Goal: Check status: Check status

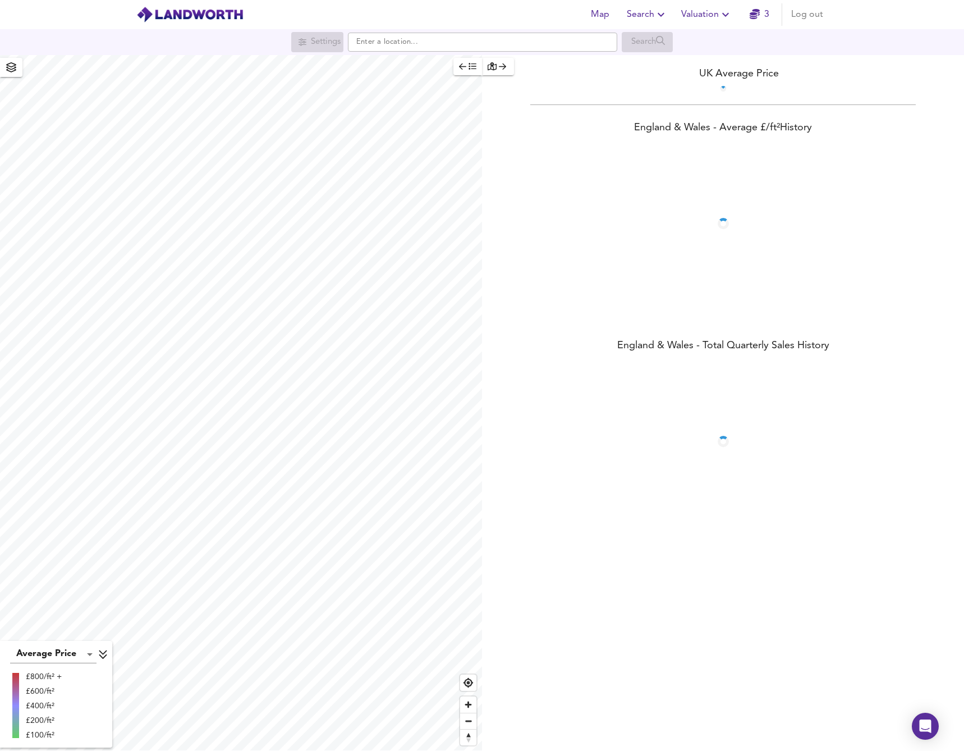
click at [708, 14] on span "Valuation" at bounding box center [707, 15] width 51 height 16
click at [715, 62] on li "Valuation Report History" at bounding box center [707, 61] width 134 height 20
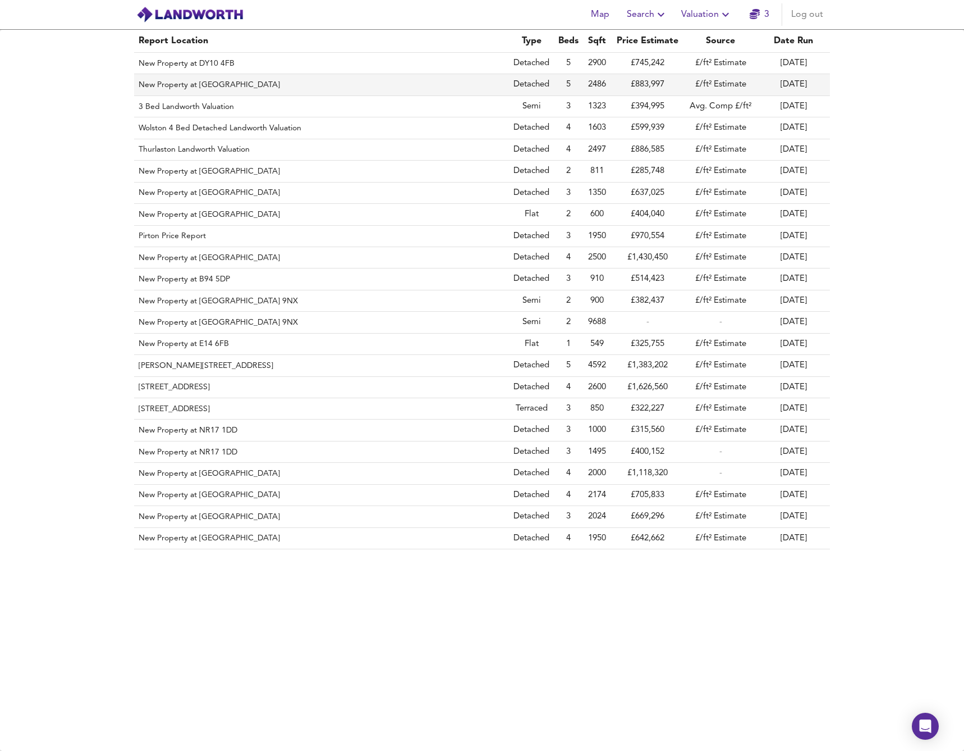
click at [216, 87] on th "New Property at [GEOGRAPHIC_DATA]" at bounding box center [321, 84] width 375 height 21
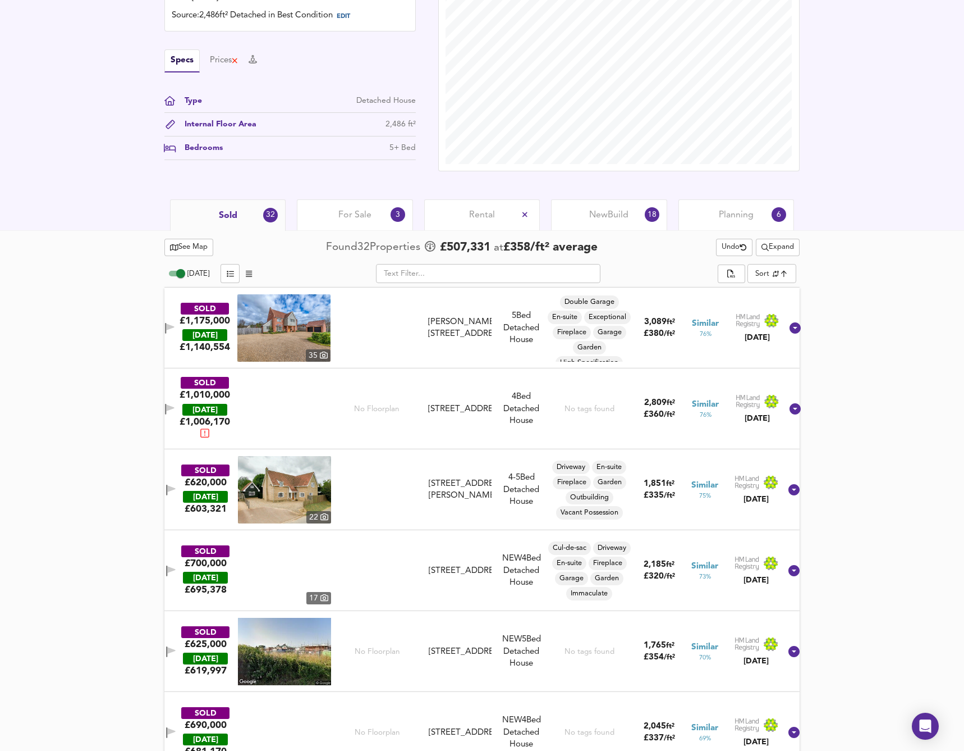
scroll to position [358, 0]
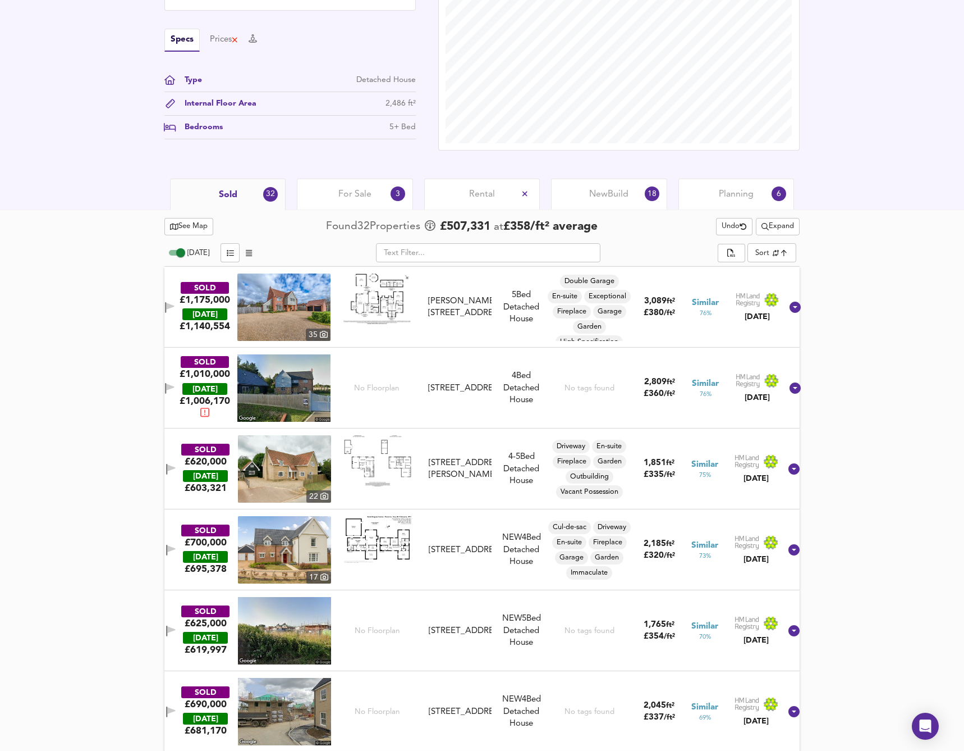
click at [773, 221] on span "Expand" at bounding box center [778, 226] width 33 height 13
click at [772, 248] on icon at bounding box center [772, 248] width 8 height 5
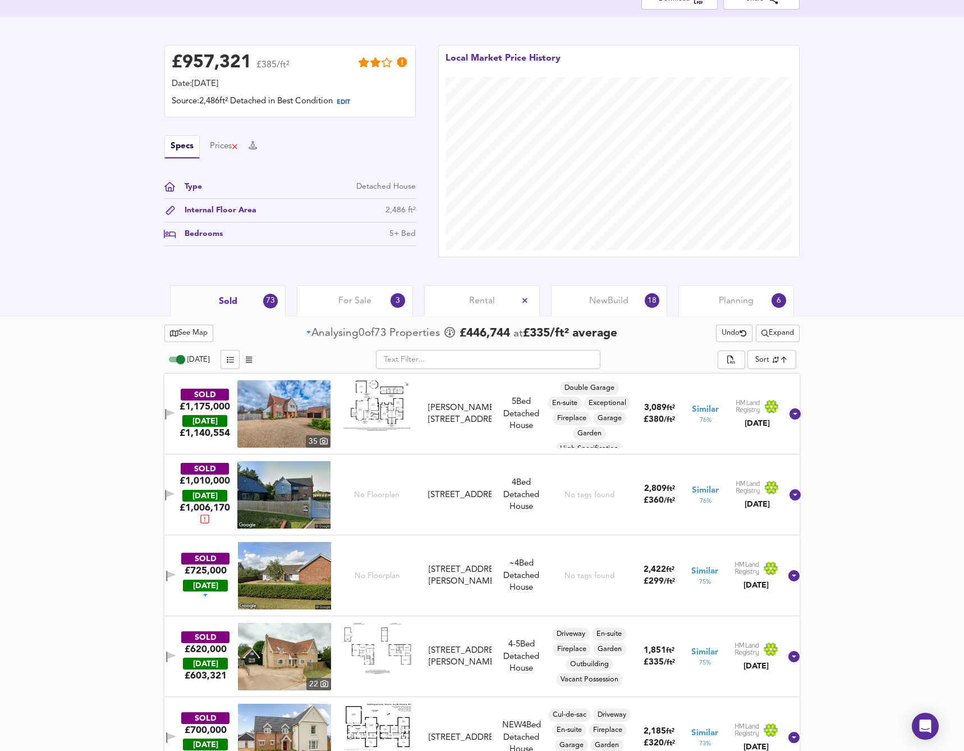
scroll to position [282, 0]
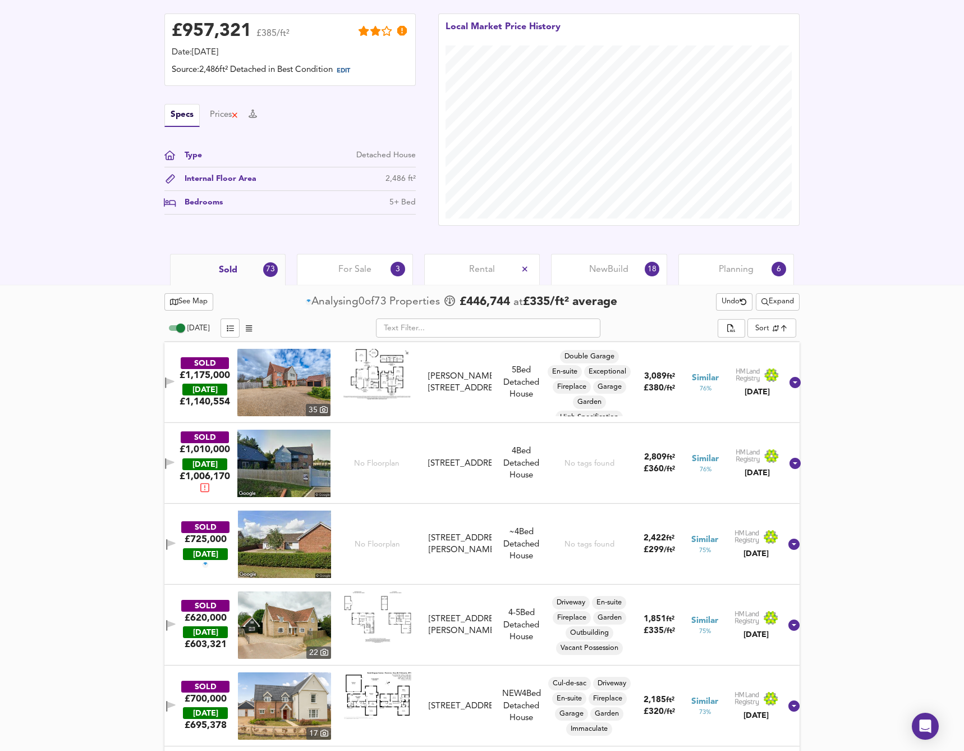
click at [778, 301] on span "Expand" at bounding box center [778, 301] width 33 height 13
